Goal: Navigation & Orientation: Find specific page/section

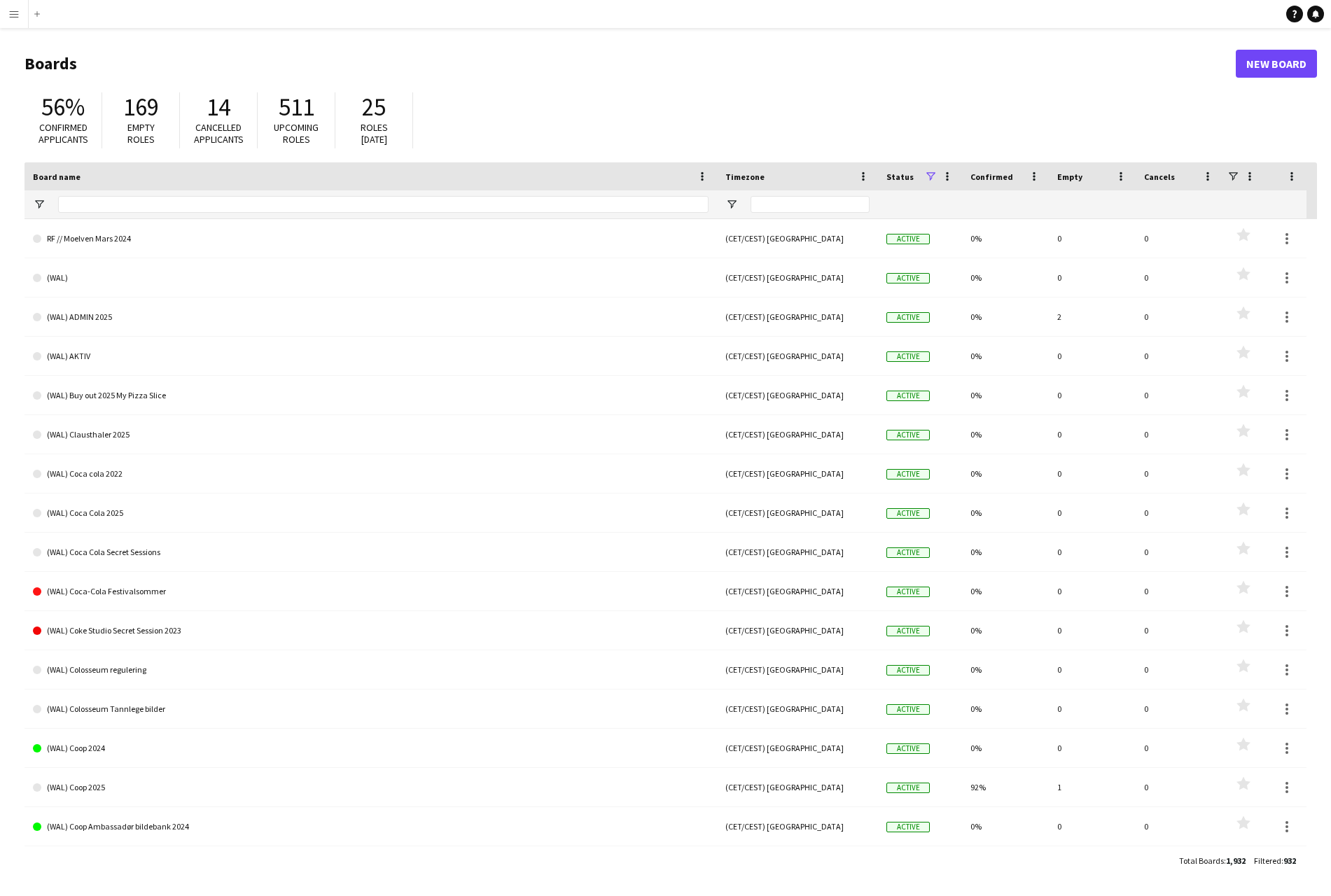
click at [20, 12] on button "Menu" at bounding box center [14, 14] width 28 height 28
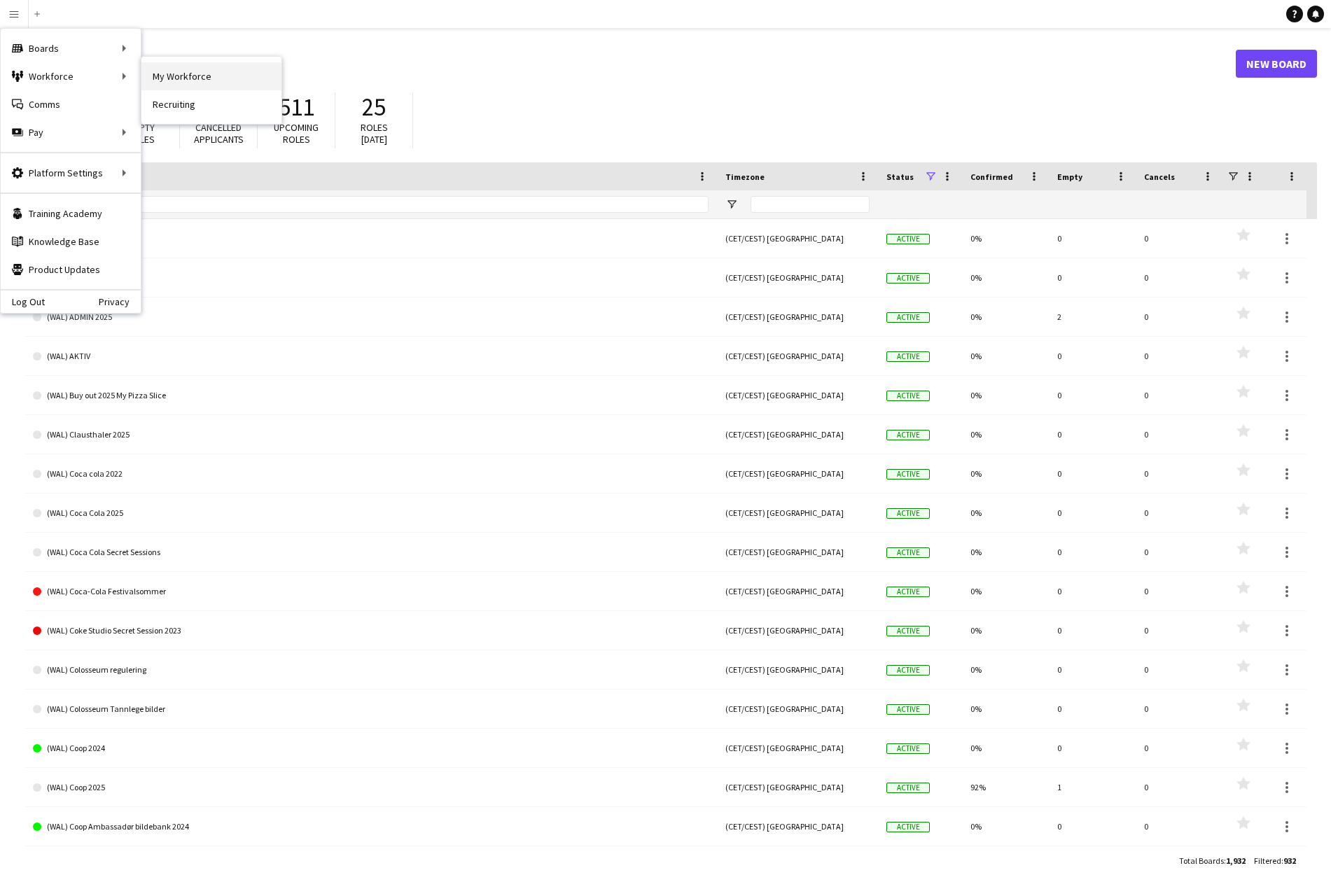
click at [184, 79] on link "My Workforce" at bounding box center [211, 77] width 140 height 28
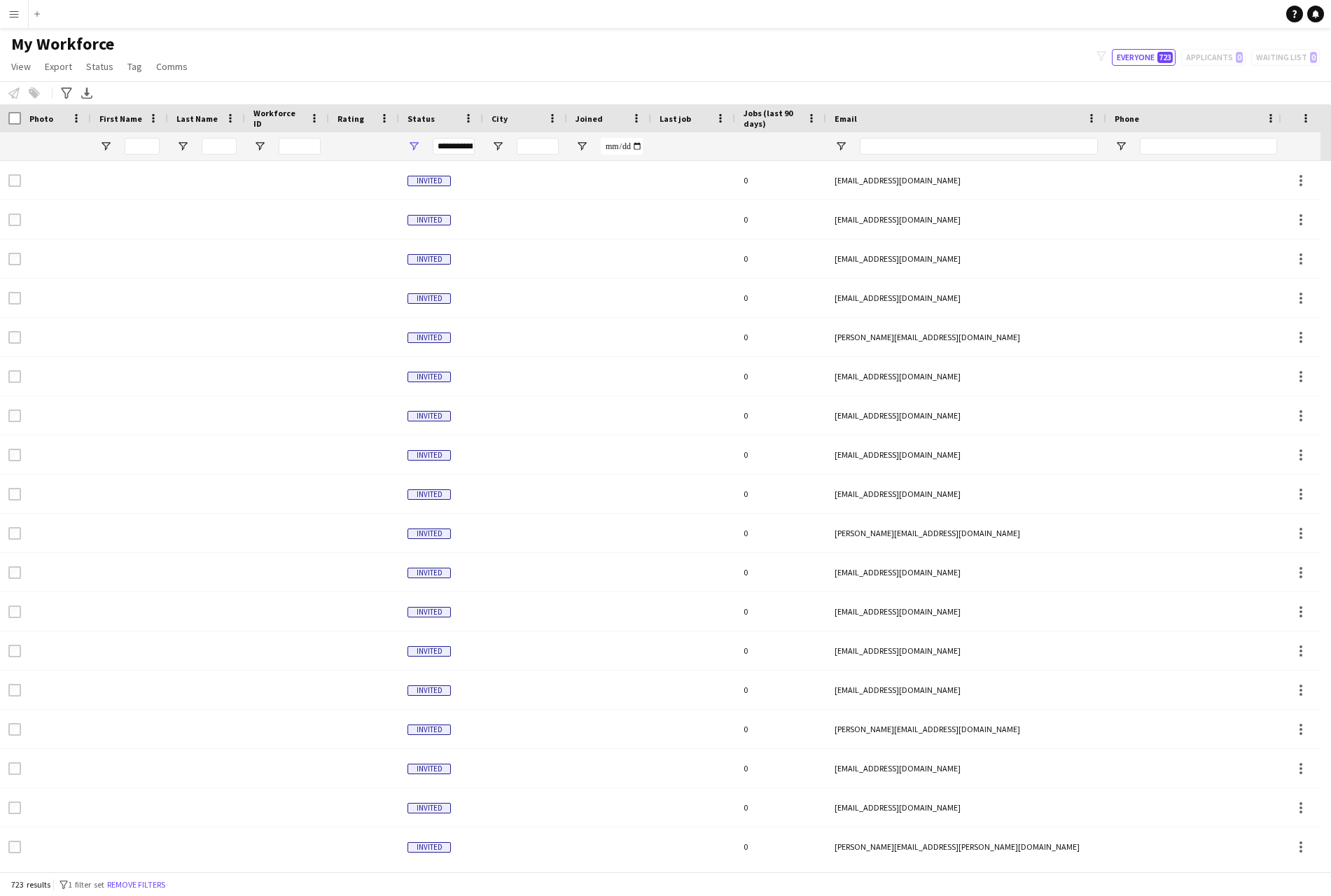
click at [18, 14] on app-icon "Menu" at bounding box center [13, 13] width 11 height 11
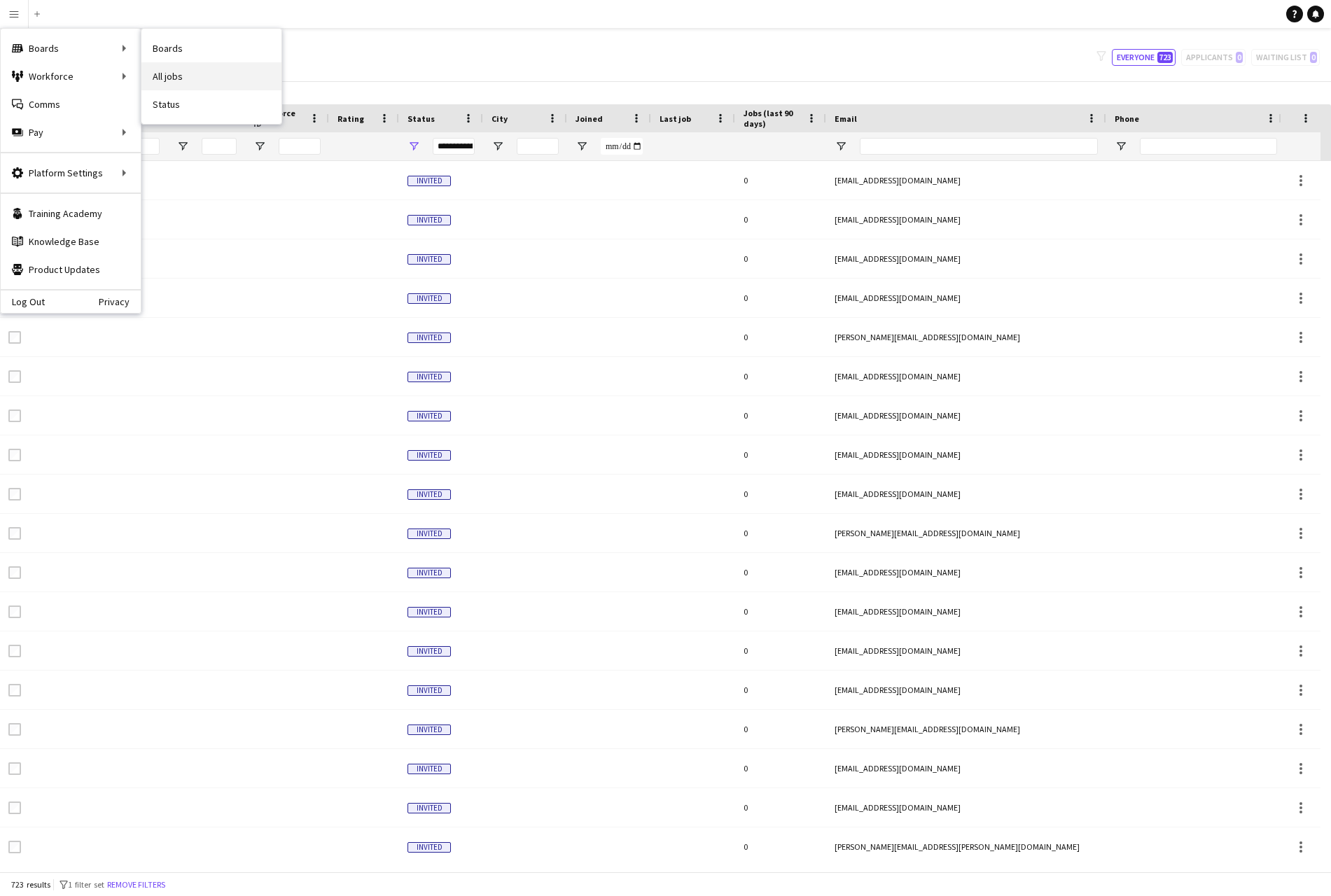
click at [186, 73] on link "All jobs" at bounding box center [211, 77] width 140 height 28
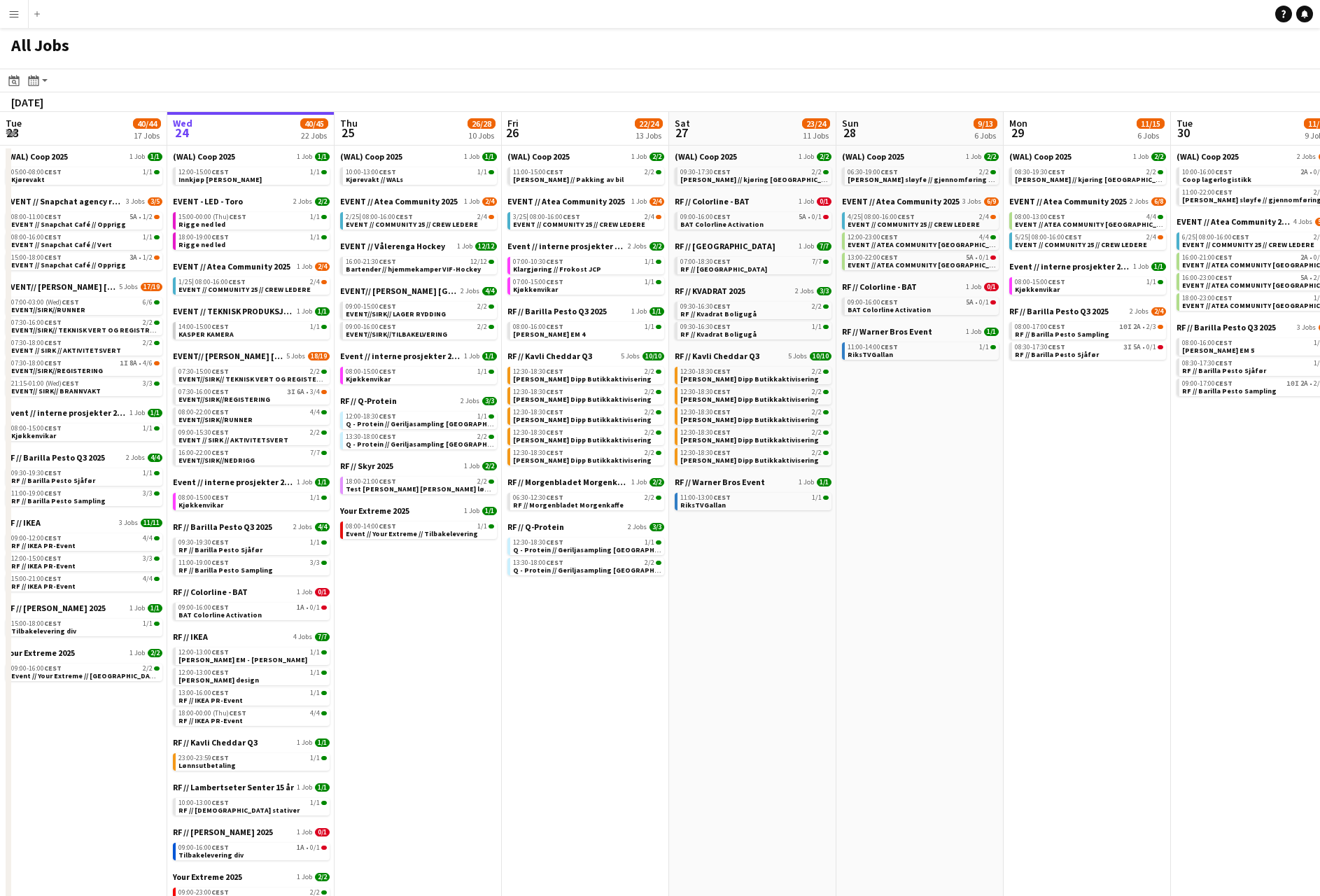
scroll to position [0, 430]
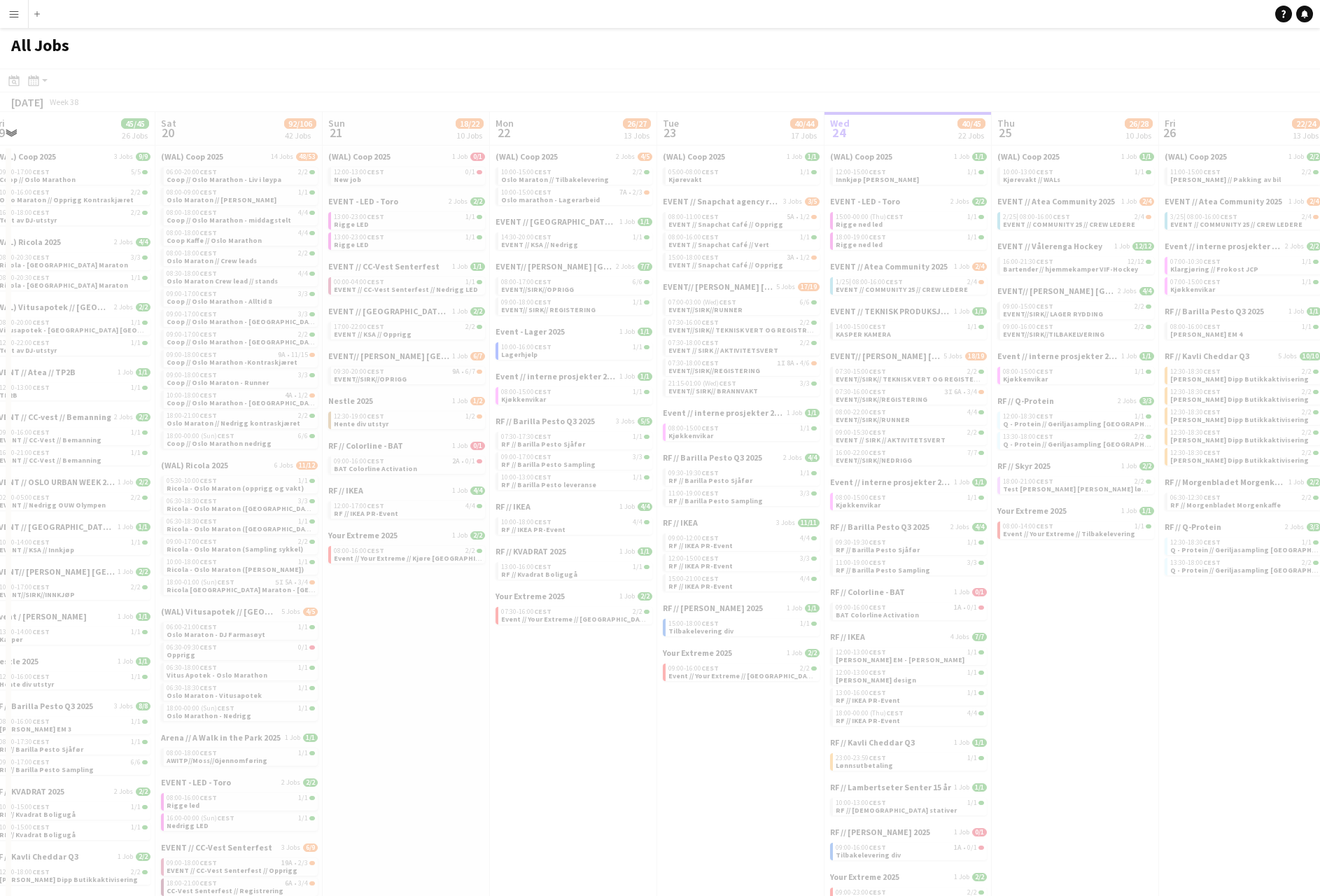
drag, startPoint x: 460, startPoint y: 658, endPoint x: 1115, endPoint y: 706, distance: 656.8
click at [1115, 706] on app-calendar-viewport "Wed 17 Thu 18 56/60 30 Jobs Fri 19 45/45 26 Jobs Sat 20 92/106 42 Jobs Sun 21 1…" at bounding box center [660, 721] width 1320 height 1219
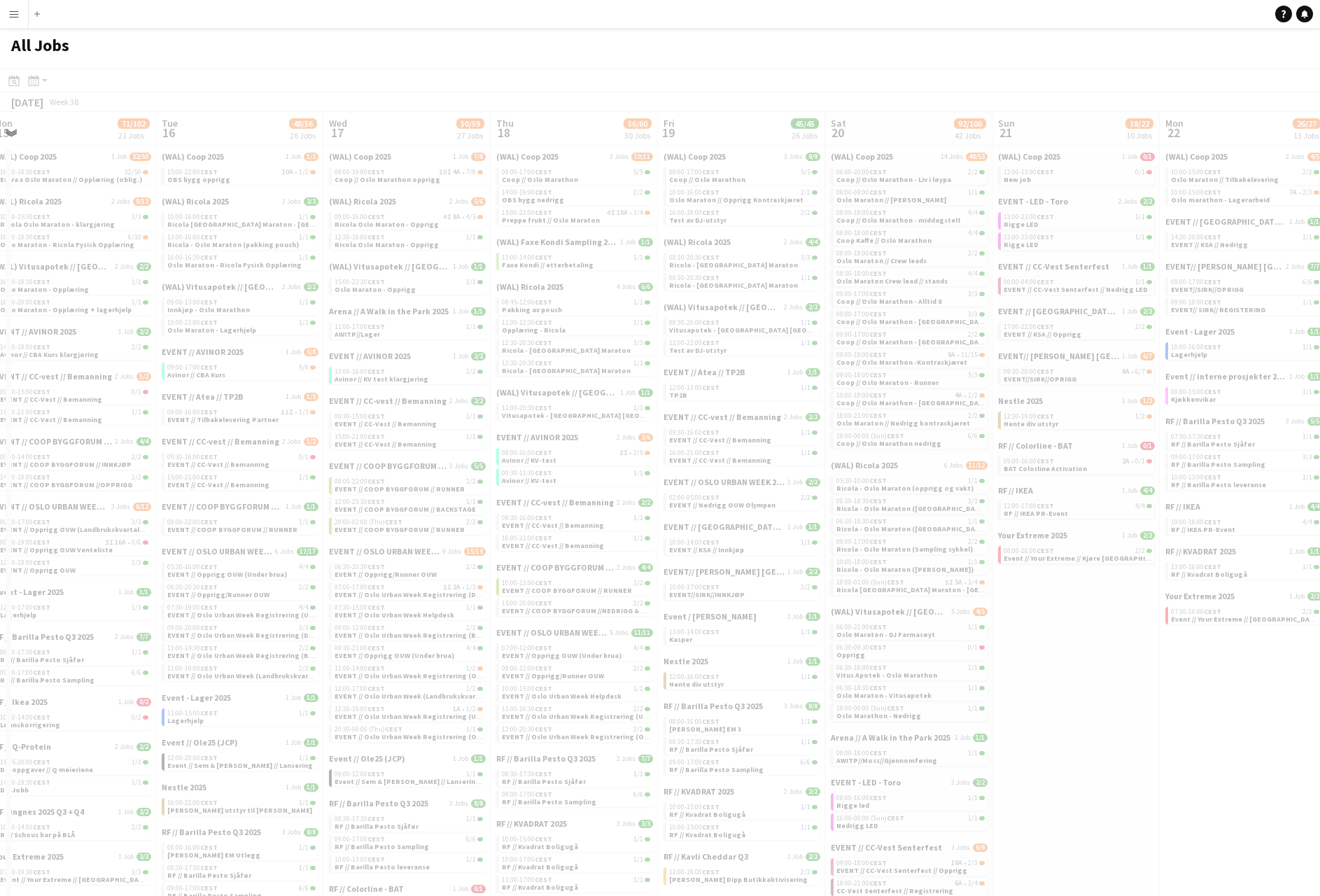
drag, startPoint x: 406, startPoint y: 720, endPoint x: 1457, endPoint y: 658, distance: 1052.8
click at [1320, 658] on html "Menu Boards Boards Boards All jobs Status Workforce Workforce My Workforce Recr…" at bounding box center [660, 666] width 1320 height 1331
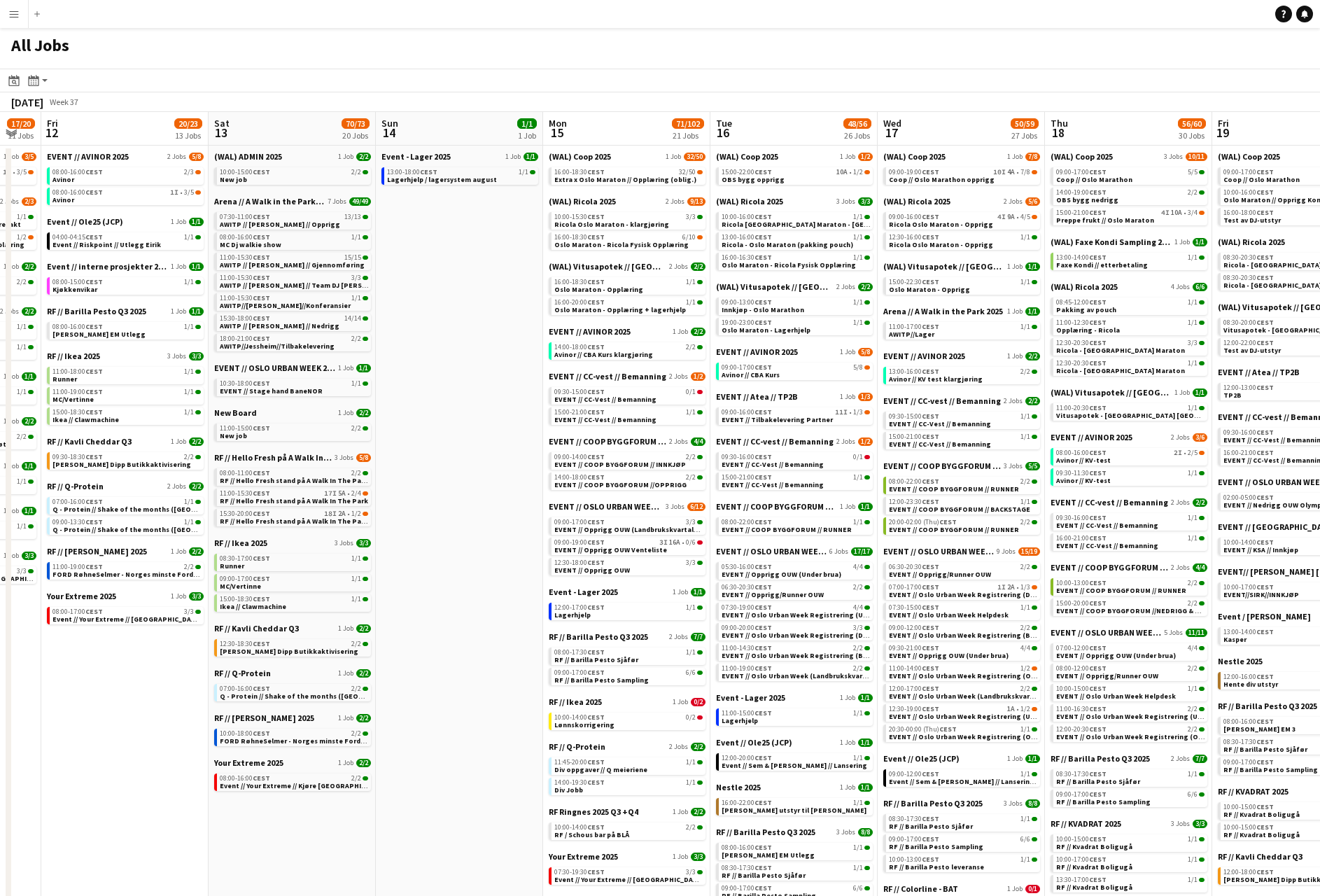
scroll to position [0, 415]
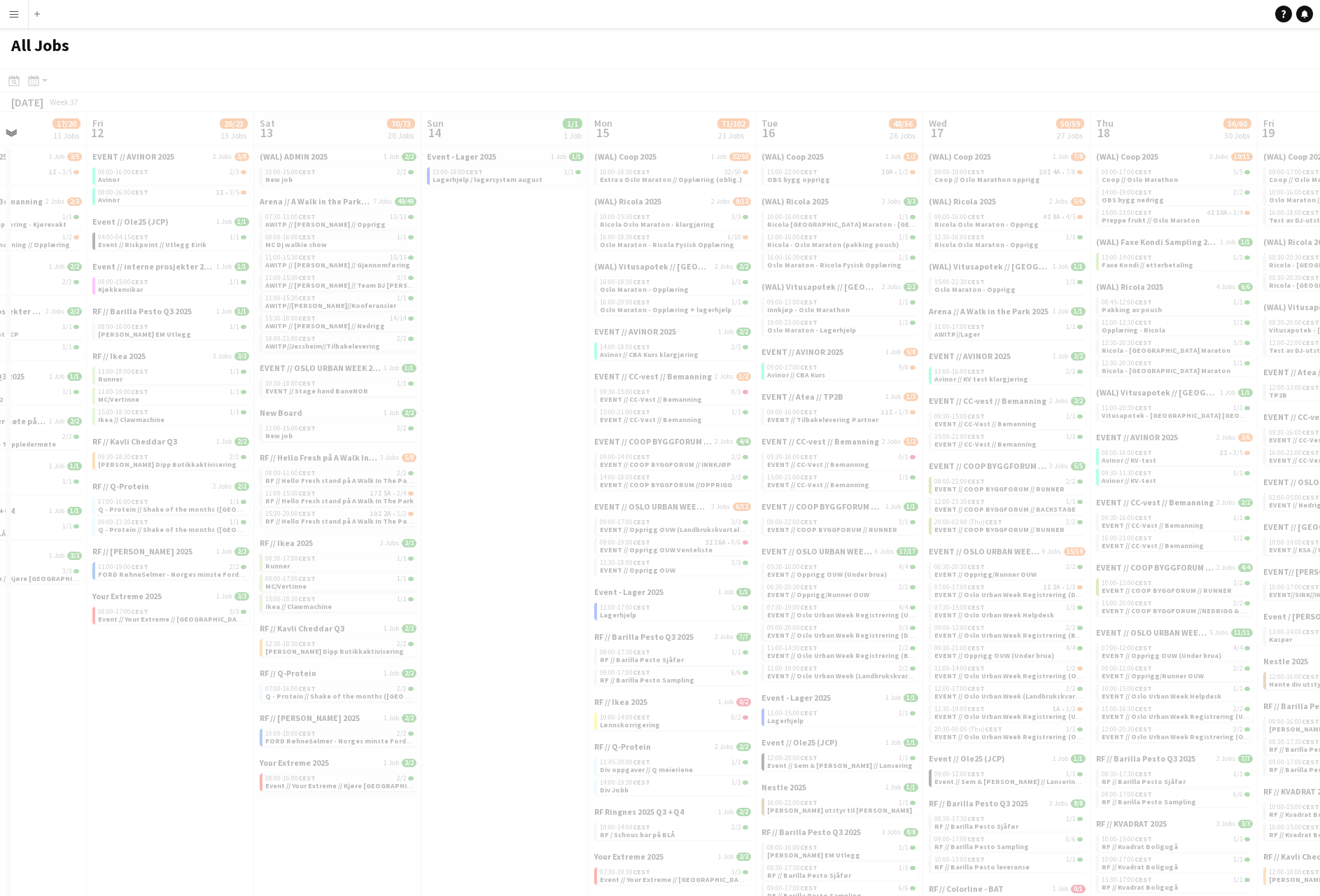
drag, startPoint x: 588, startPoint y: 614, endPoint x: 1407, endPoint y: 601, distance: 819.1
click at [1320, 601] on html "Menu Boards Boards Boards All jobs Status Workforce Workforce My Workforce Recr…" at bounding box center [660, 666] width 1320 height 1331
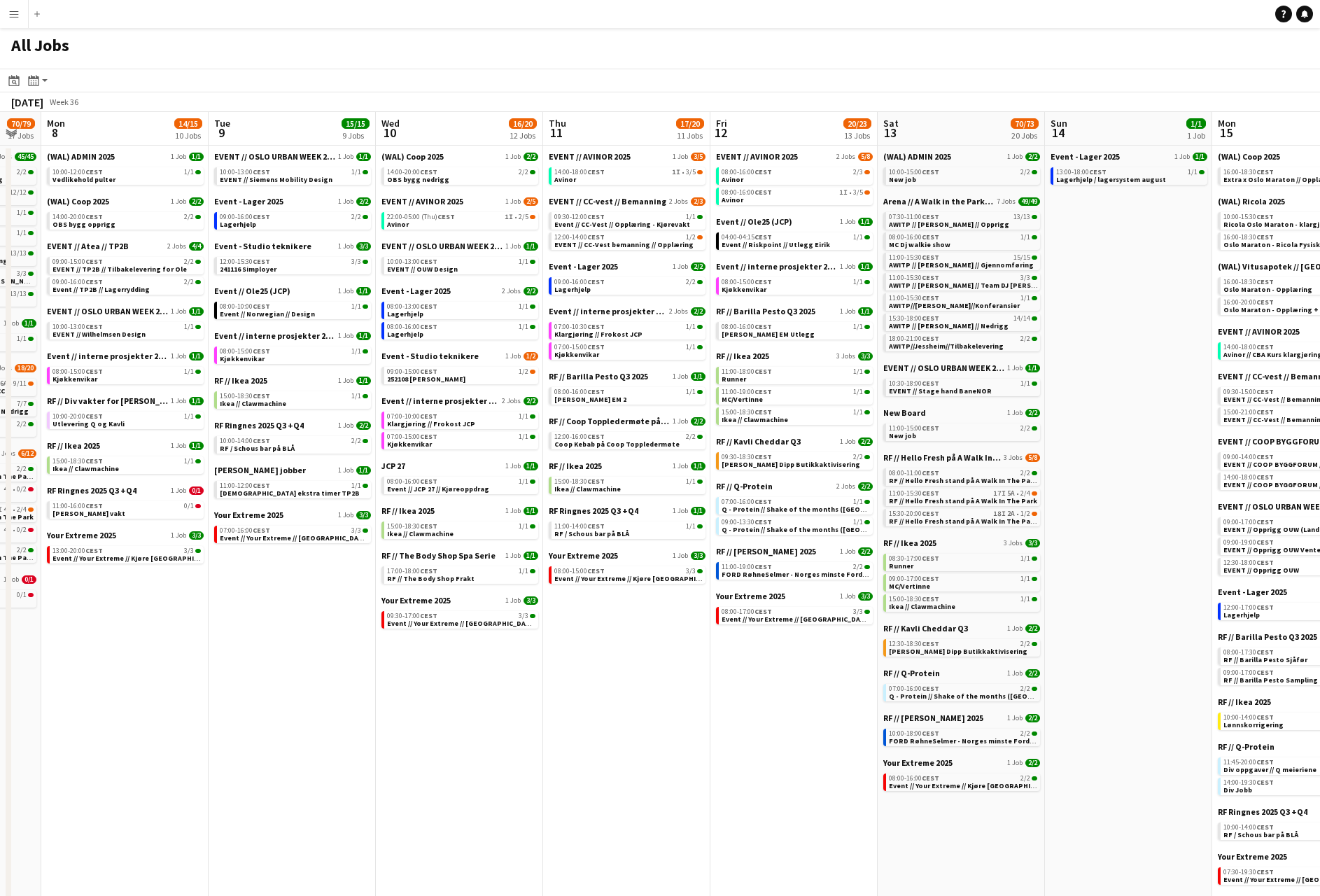
scroll to position [0, 291]
drag, startPoint x: 535, startPoint y: 611, endPoint x: 1089, endPoint y: 548, distance: 557.6
click at [1160, 602] on app-calendar-viewport "Sat 6 58/59 25 Jobs Sun 7 70/79 17 Jobs Mon 8 14/15 10 Jobs Tue 9 15/15 9 Jobs …" at bounding box center [660, 721] width 1320 height 1219
click at [632, 569] on div "08:00-15:00 CEST 3/3" at bounding box center [631, 571] width 148 height 7
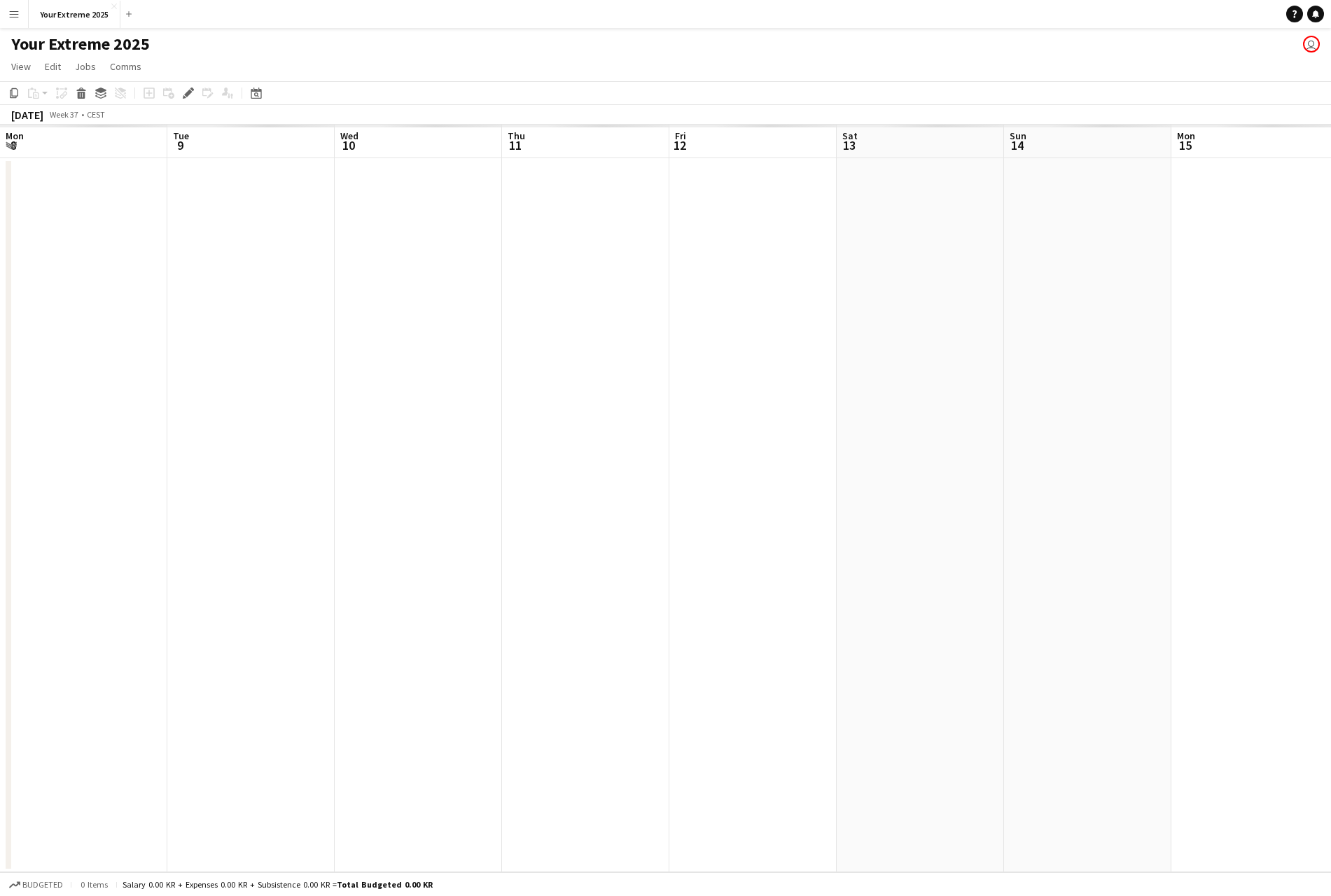
scroll to position [0, 482]
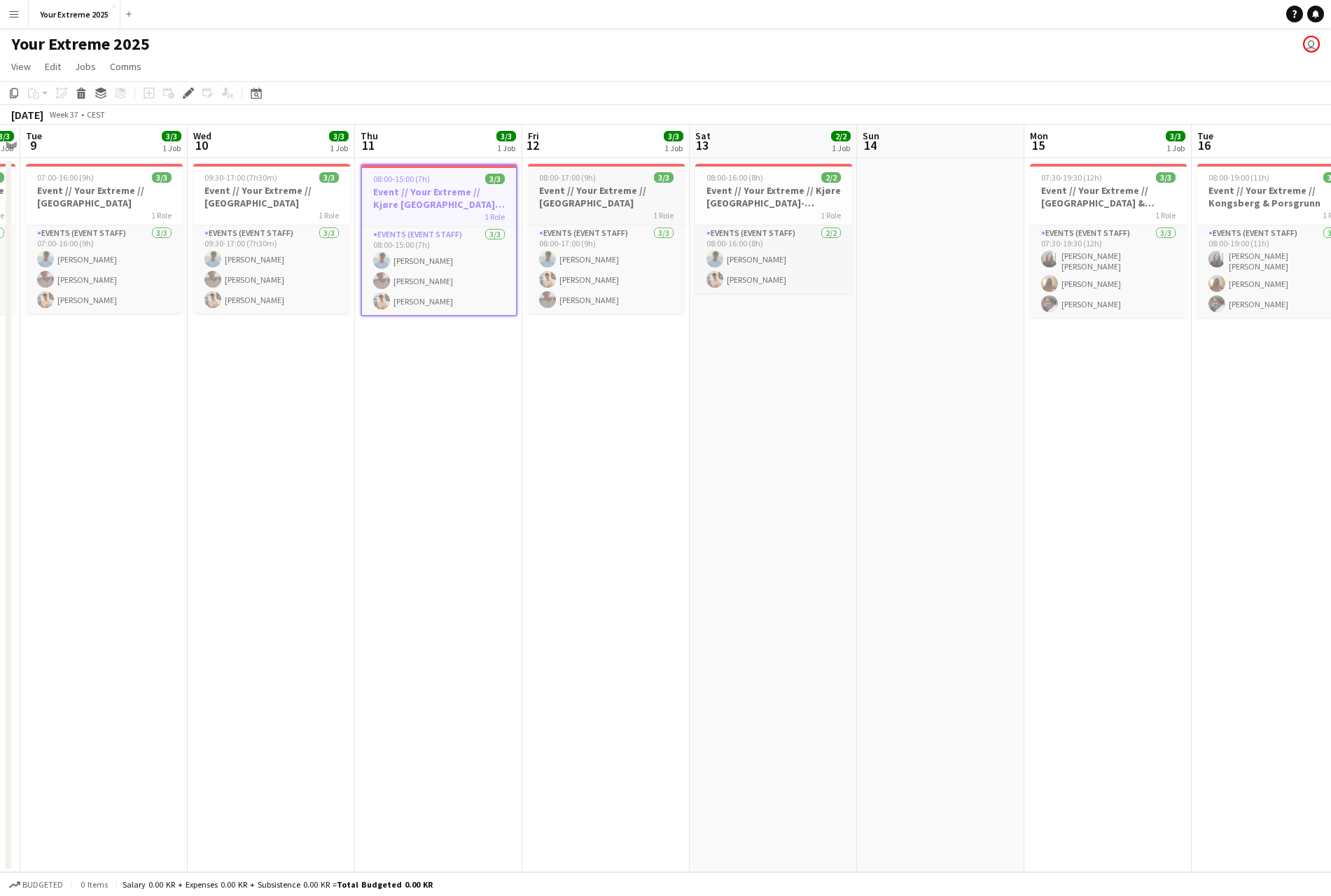
click at [611, 205] on h3 "Event // Your Extreme // [GEOGRAPHIC_DATA]" at bounding box center [606, 196] width 156 height 25
